Goal: Transaction & Acquisition: Purchase product/service

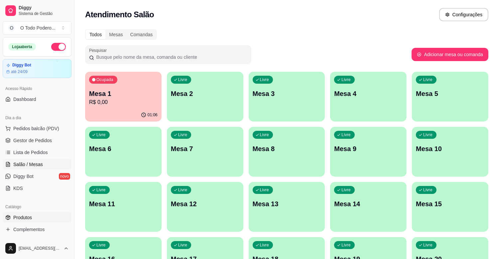
click at [20, 217] on span "Produtos" at bounding box center [22, 217] width 19 height 7
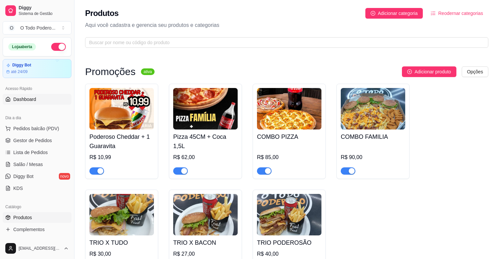
click at [14, 97] on span "Dashboard" at bounding box center [24, 99] width 23 height 7
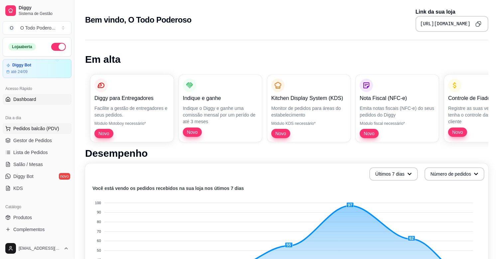
click at [20, 126] on span "Pedidos balcão (PDV)" at bounding box center [36, 128] width 46 height 7
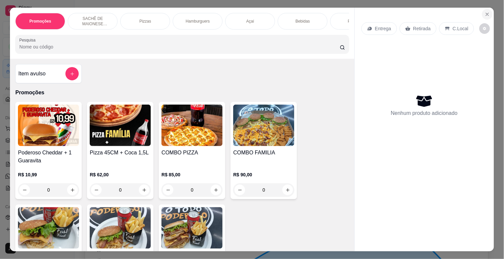
click at [485, 12] on icon "Close" at bounding box center [487, 14] width 5 height 5
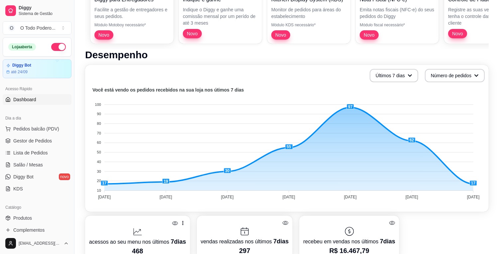
scroll to position [104, 0]
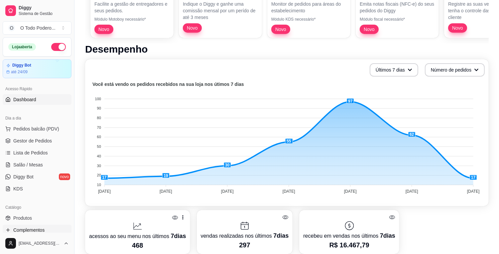
click at [35, 228] on span "Complementos" at bounding box center [28, 229] width 31 height 7
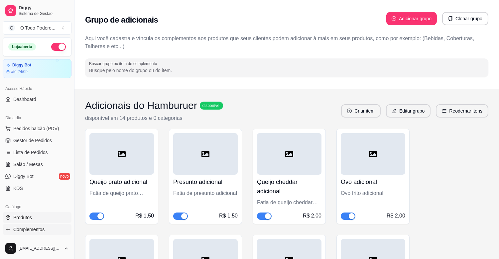
click at [24, 217] on span "Produtos" at bounding box center [22, 217] width 19 height 7
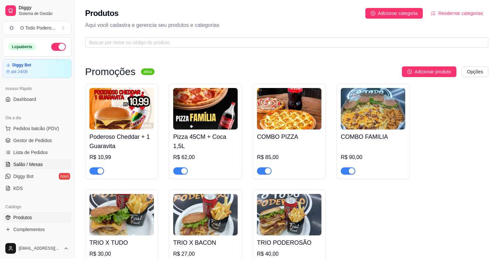
click at [31, 166] on span "Salão / Mesas" at bounding box center [28, 164] width 30 height 7
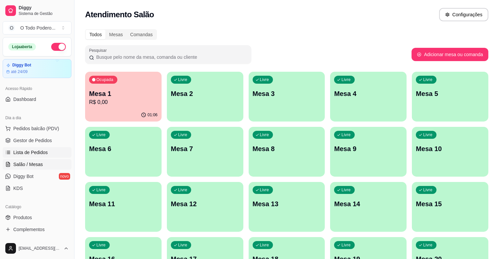
click at [32, 152] on span "Lista de Pedidos" at bounding box center [30, 152] width 35 height 7
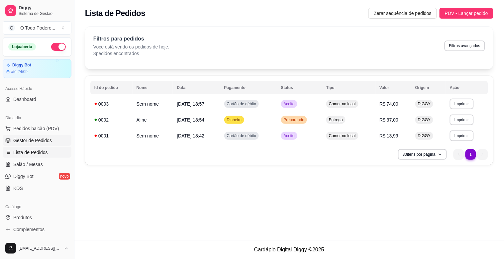
click at [43, 140] on span "Gestor de Pedidos" at bounding box center [32, 140] width 39 height 7
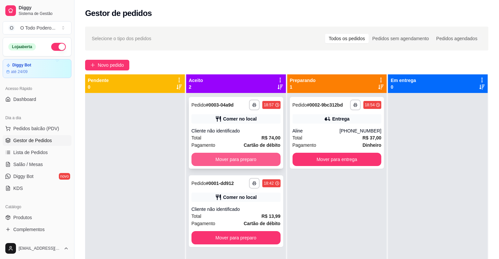
click at [250, 157] on button "Mover para preparo" at bounding box center [235, 159] width 89 height 13
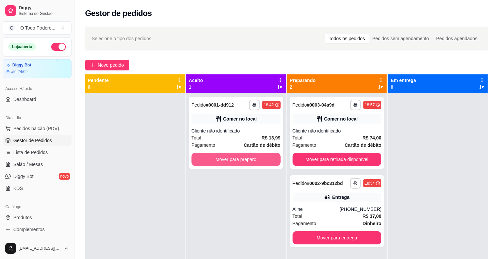
click at [250, 157] on button "Mover para preparo" at bounding box center [235, 159] width 89 height 13
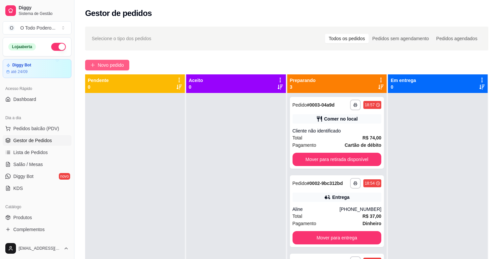
click at [115, 62] on span "Novo pedido" at bounding box center [111, 64] width 26 height 7
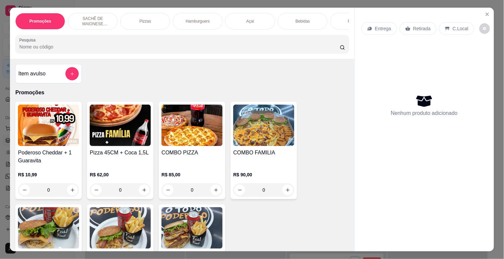
click at [389, 23] on div "Entrega" at bounding box center [380, 28] width 36 height 13
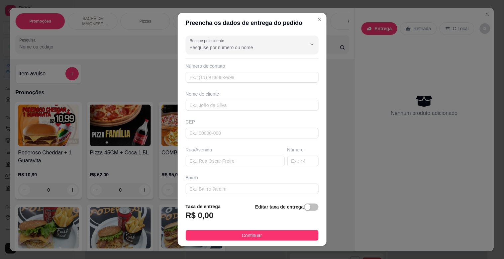
click at [265, 53] on div "Busque pelo cliente" at bounding box center [252, 45] width 133 height 19
type input "T"
type input "tania"
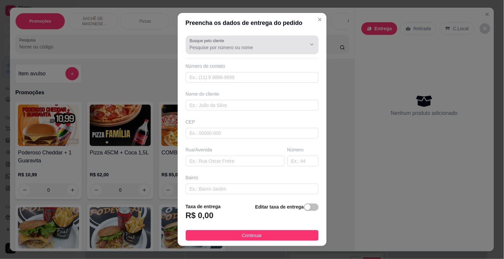
click at [218, 51] on div at bounding box center [252, 44] width 125 height 13
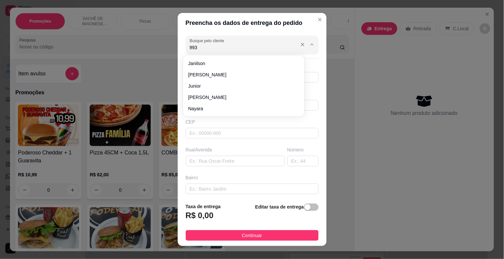
type input "9938"
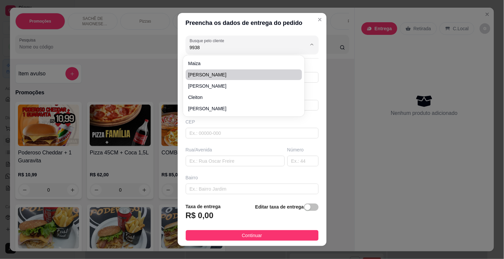
drag, startPoint x: 226, startPoint y: 48, endPoint x: 177, endPoint y: 53, distance: 48.8
click at [178, 53] on div "Busque pelo cliente 9938 Número de contato Nome do cliente CEP Rua/[GEOGRAPHIC_…" at bounding box center [252, 115] width 149 height 165
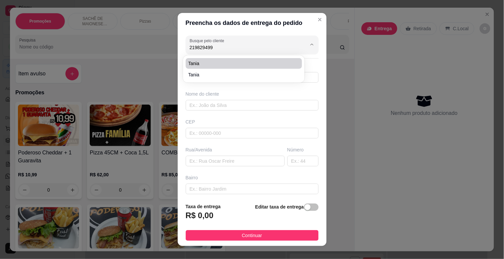
click at [192, 65] on span "tania" at bounding box center [240, 63] width 105 height 7
type input "tania"
type input "5521982949938"
type input "tania"
type input "25235000"
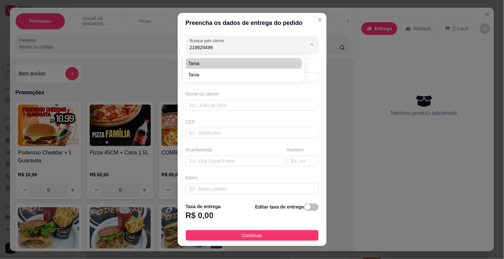
type input "rua [PERSON_NAME]"
type input "155"
type input "juninho da agua"
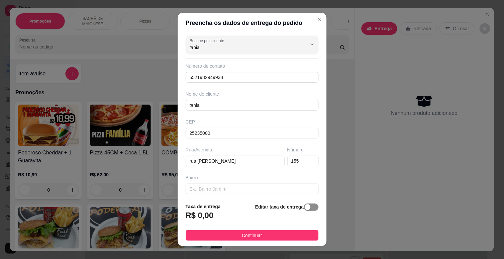
type input "tania"
click at [305, 205] on div "button" at bounding box center [308, 207] width 6 height 6
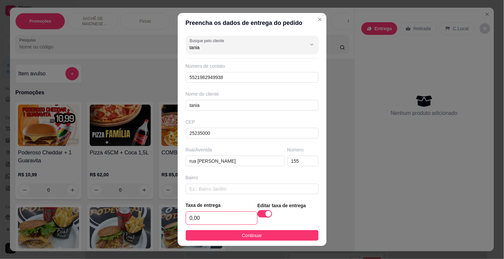
click at [217, 221] on input "0,00" at bounding box center [221, 218] width 71 height 13
type input "3,00"
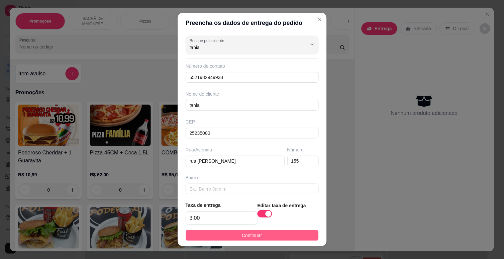
click at [228, 238] on button "Continuar" at bounding box center [252, 235] width 133 height 11
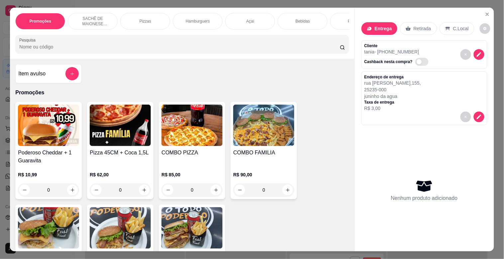
click at [151, 13] on div "Pizzas" at bounding box center [145, 21] width 50 height 17
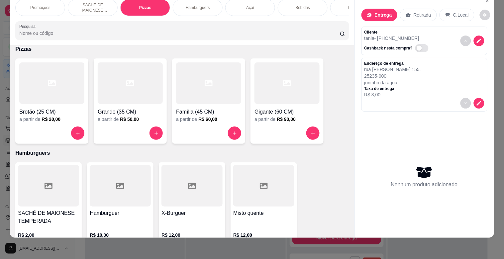
click at [53, 114] on h4 "Brotão (25 CM)" at bounding box center [51, 112] width 65 height 8
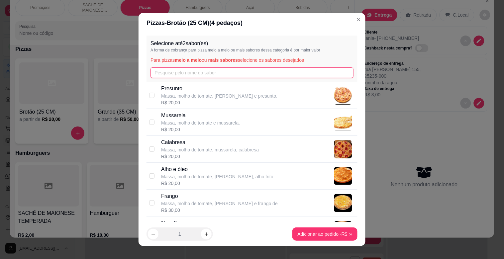
click at [195, 74] on input "text" at bounding box center [252, 72] width 203 height 11
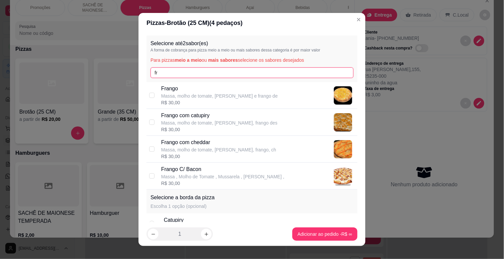
type input "fr"
click at [155, 97] on div "[PERSON_NAME], molho de tomate, [PERSON_NAME] e frango de R$ 30,00" at bounding box center [252, 95] width 211 height 27
checkbox input "true"
click at [209, 234] on div "1" at bounding box center [180, 234] width 66 height 13
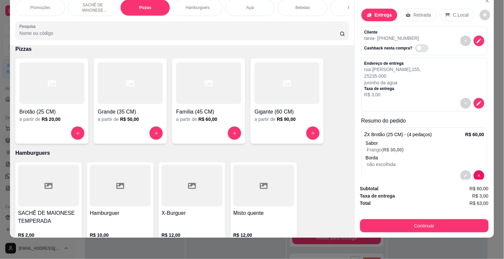
click at [61, 90] on div at bounding box center [51, 83] width 65 height 42
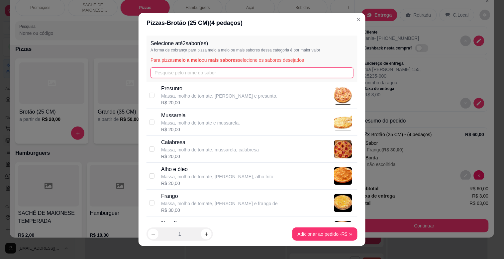
click at [204, 70] on input "text" at bounding box center [252, 72] width 203 height 11
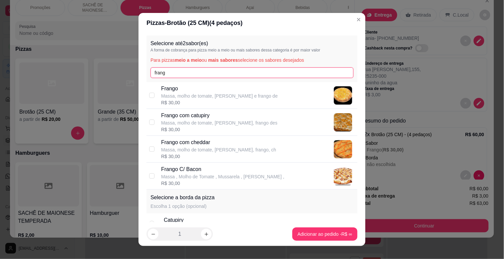
type input "frang"
click at [189, 168] on p "Frango C/ Bacon" at bounding box center [222, 170] width 123 height 8
checkbox input "true"
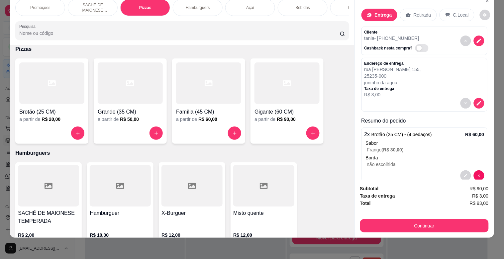
click at [89, 9] on div "SACHÊ DE MAIONESE TEMPERADA" at bounding box center [93, 7] width 50 height 17
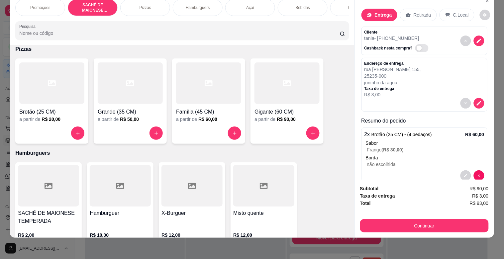
scroll to position [241, 0]
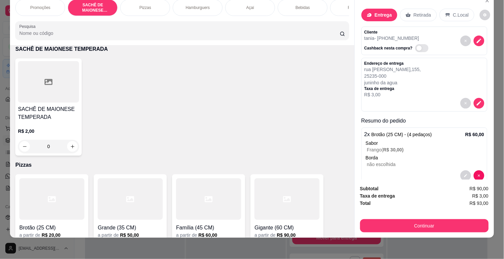
click at [55, 102] on div at bounding box center [48, 82] width 61 height 42
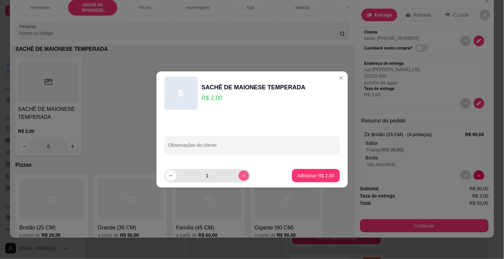
click at [244, 175] on button "increase-product-quantity" at bounding box center [244, 175] width 10 height 10
click at [244, 175] on button "increase-product-quantity" at bounding box center [244, 175] width 11 height 11
type input "4"
click at [326, 177] on p "Adicionar R$ 8,00" at bounding box center [315, 175] width 37 height 7
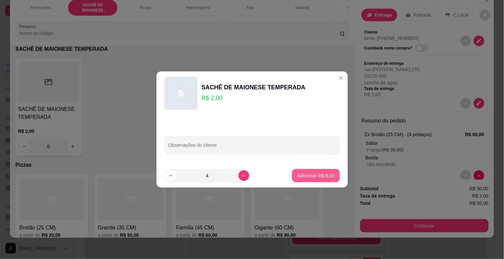
type input "4"
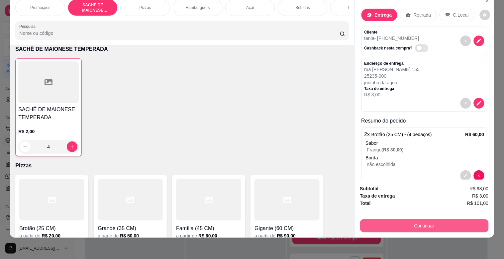
click at [443, 219] on button "Continuar" at bounding box center [424, 225] width 129 height 13
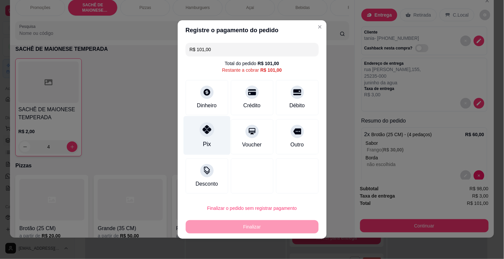
click at [215, 131] on div "Pix" at bounding box center [206, 135] width 47 height 39
type input "R$ 0,00"
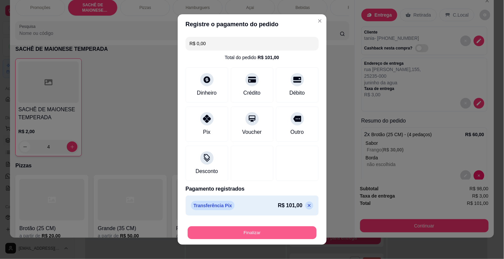
click at [248, 230] on button "Finalizar" at bounding box center [252, 233] width 129 height 13
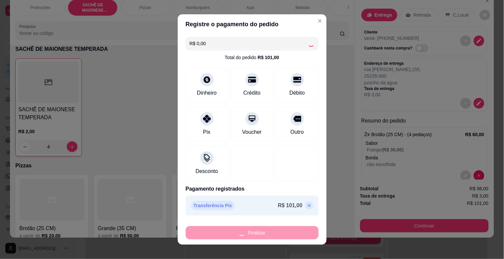
type input "0"
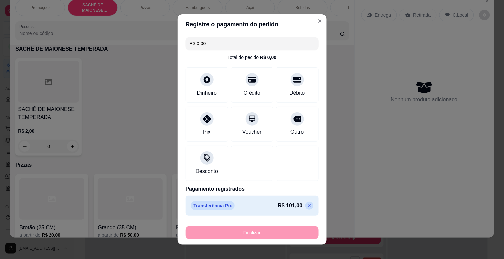
type input "-R$ 101,00"
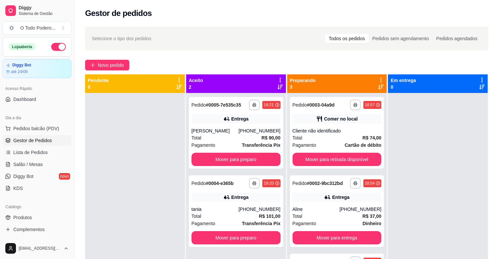
click at [114, 57] on div "**********" at bounding box center [286, 182] width 424 height 319
click at [114, 60] on button "Novo pedido" at bounding box center [107, 65] width 44 height 11
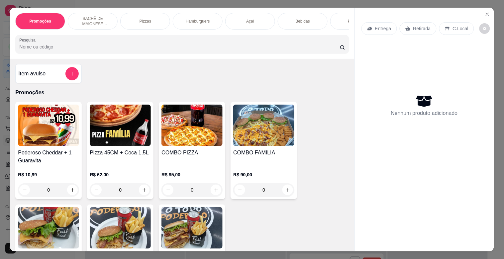
click at [178, 13] on div "Hamburguers" at bounding box center [198, 21] width 50 height 17
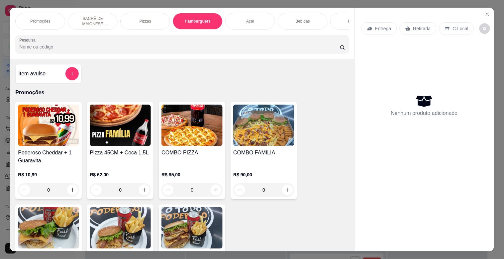
scroll to position [16, 0]
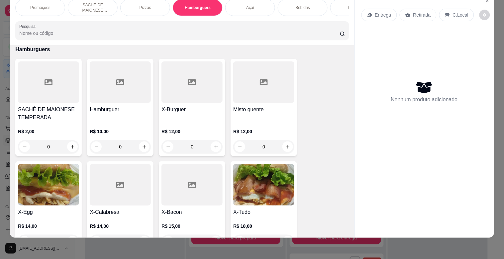
click at [197, 212] on h4 "X-Bacon" at bounding box center [192, 212] width 61 height 8
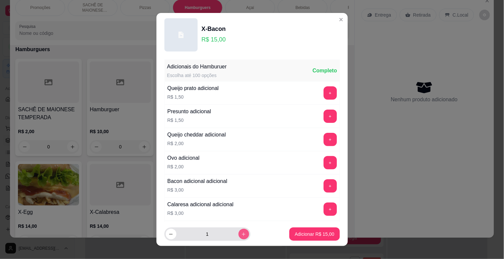
click at [241, 235] on icon "increase-product-quantity" at bounding box center [243, 234] width 5 height 5
type input "2"
click at [303, 227] on footer "2 Adicionar R$ 30,00" at bounding box center [252, 234] width 191 height 24
click at [308, 240] on button "Adicionar R$ 30,00" at bounding box center [314, 234] width 50 height 13
type input "2"
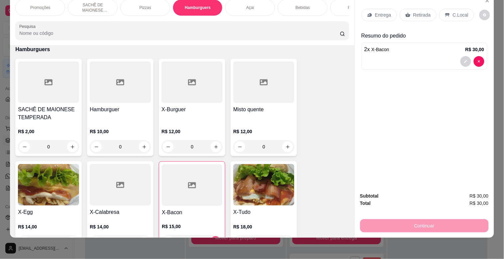
click at [281, 2] on div "Bebidas" at bounding box center [303, 7] width 50 height 17
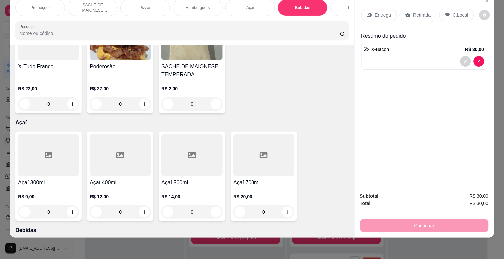
scroll to position [785, 0]
